Goal: Find contact information: Find contact information

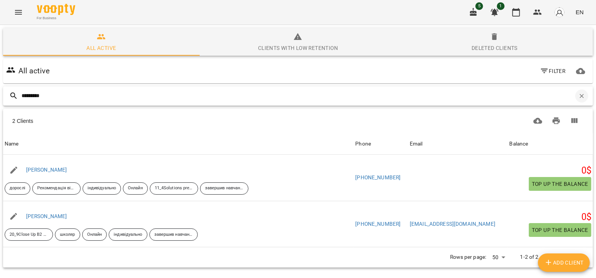
click at [584, 97] on icon "button" at bounding box center [581, 95] width 7 height 7
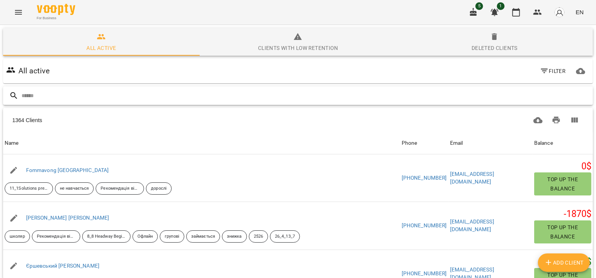
click at [71, 94] on input "text" at bounding box center [305, 95] width 568 height 13
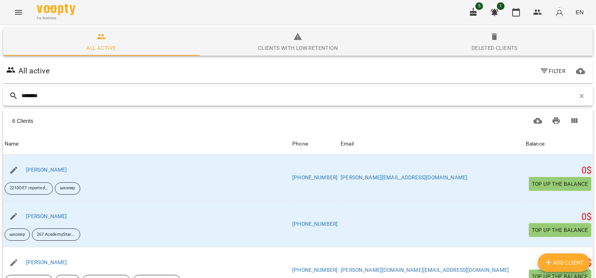
type input "********"
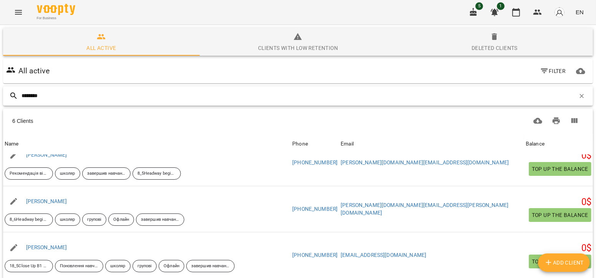
scroll to position [28, 0]
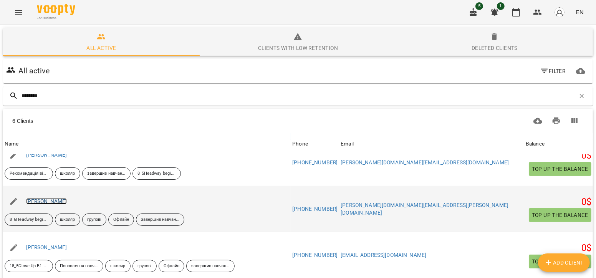
click at [59, 198] on link "[PERSON_NAME]" at bounding box center [46, 201] width 41 height 6
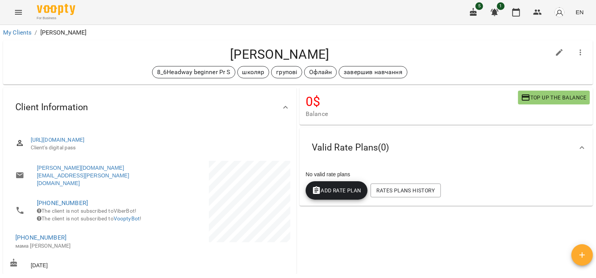
scroll to position [10, 0]
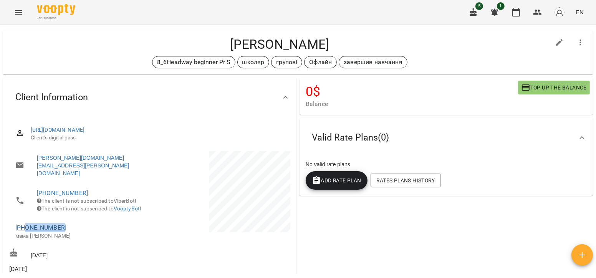
drag, startPoint x: 65, startPoint y: 225, endPoint x: 26, endPoint y: 224, distance: 39.1
click at [26, 224] on span "[PHONE_NUMBER]" at bounding box center [78, 227] width 127 height 9
copy link "0970693225"
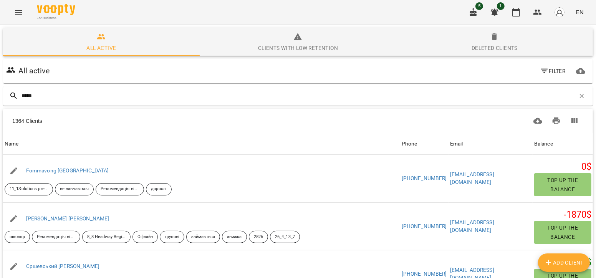
type input "******"
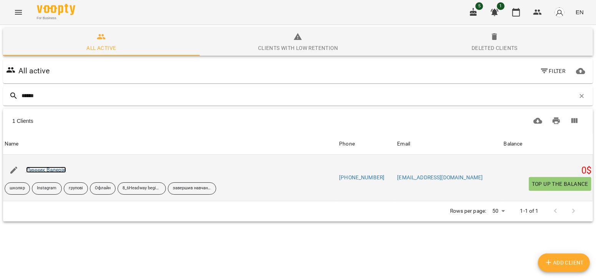
click at [50, 168] on link "Линник Валерія" at bounding box center [46, 170] width 40 height 6
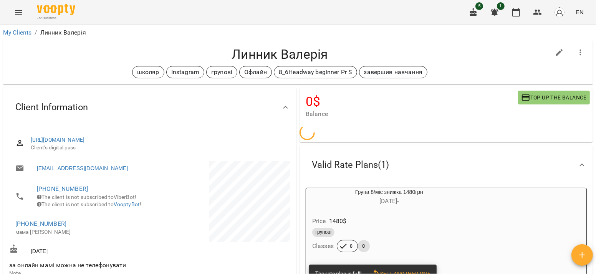
scroll to position [57, 0]
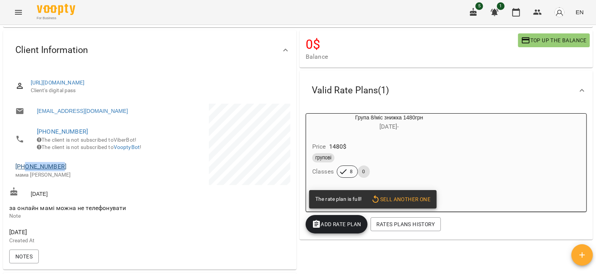
drag, startPoint x: 66, startPoint y: 177, endPoint x: 26, endPoint y: 177, distance: 40.3
click at [26, 171] on span "[PHONE_NUMBER]" at bounding box center [78, 166] width 127 height 9
click at [26, 170] on link "[PHONE_NUMBER]" at bounding box center [40, 166] width 51 height 7
copy link "0976540787"
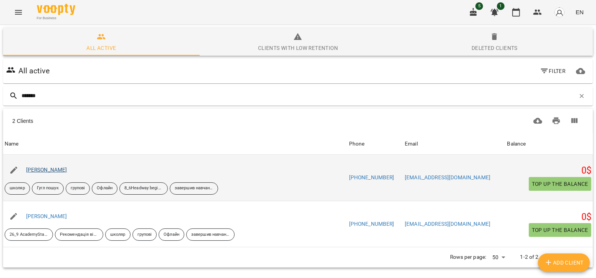
type input "*******"
click at [39, 169] on link "[PERSON_NAME]" at bounding box center [46, 170] width 41 height 6
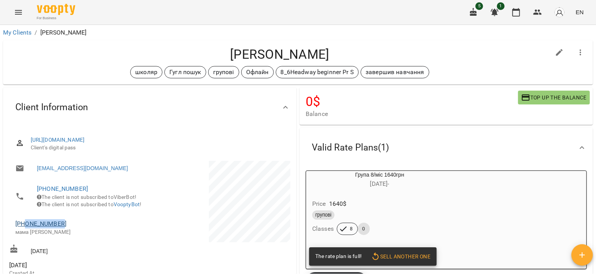
drag, startPoint x: 66, startPoint y: 233, endPoint x: 26, endPoint y: 233, distance: 40.7
click at [26, 228] on span "[PHONE_NUMBER]" at bounding box center [78, 223] width 127 height 9
copy link "0964054189"
